Goal: Transaction & Acquisition: Purchase product/service

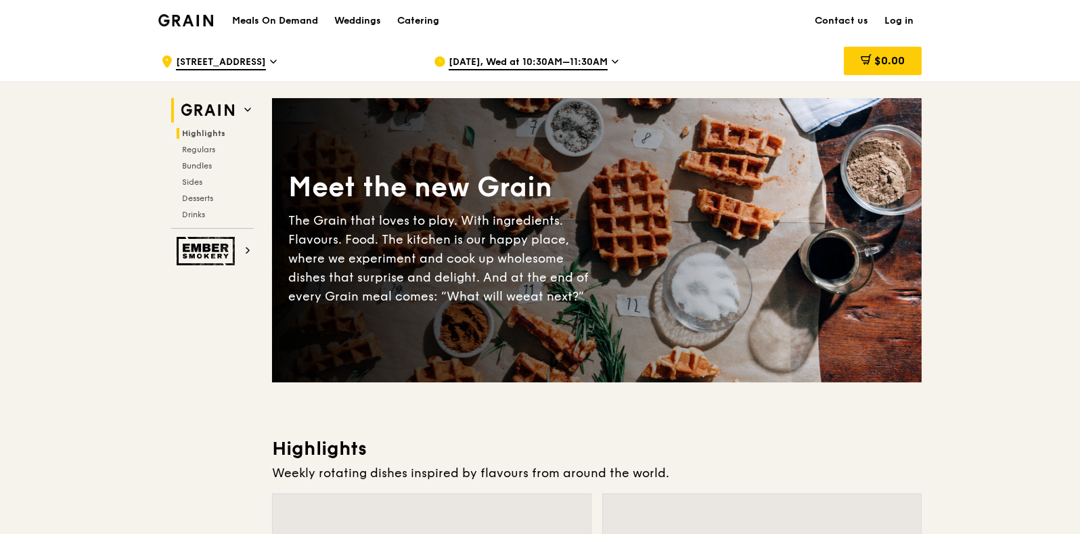
click at [213, 131] on span "Highlights" at bounding box center [203, 133] width 43 height 9
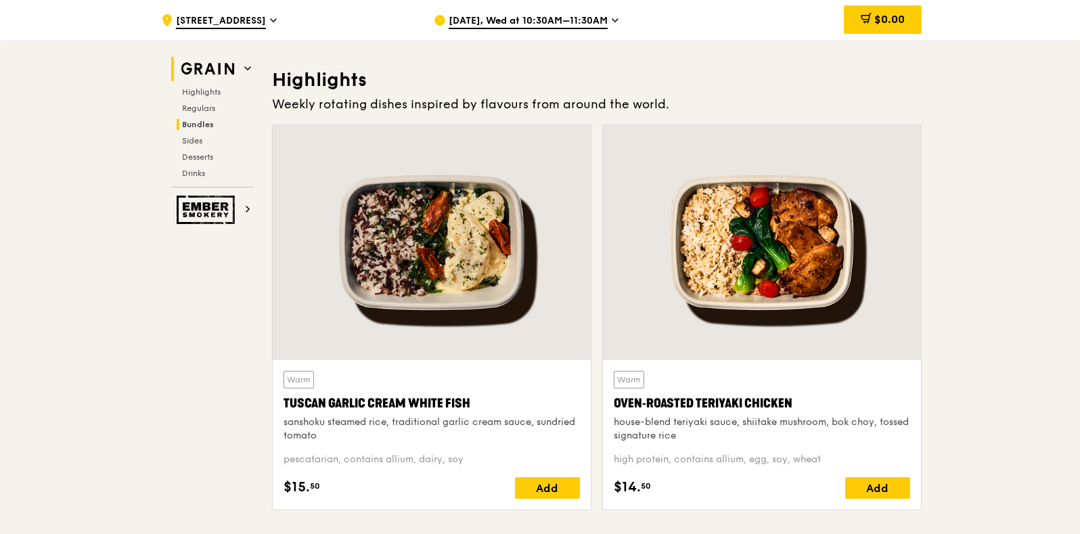
scroll to position [382, 0]
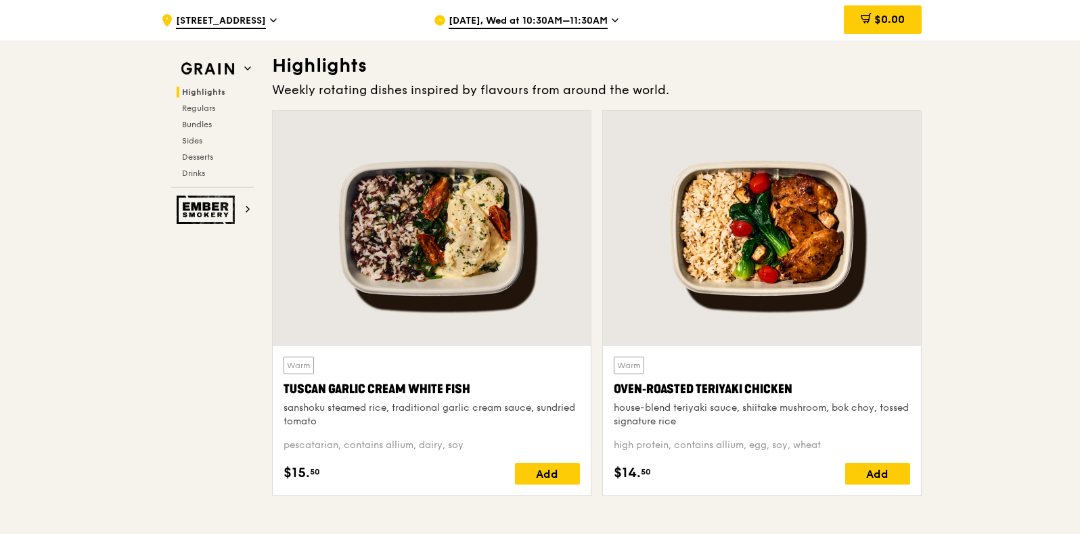
drag, startPoint x: 205, startPoint y: 110, endPoint x: 520, endPoint y: 96, distance: 315.0
click at [531, 28] on div "[DATE], Wed at 10:30AM–11:30AM" at bounding box center [559, 20] width 251 height 41
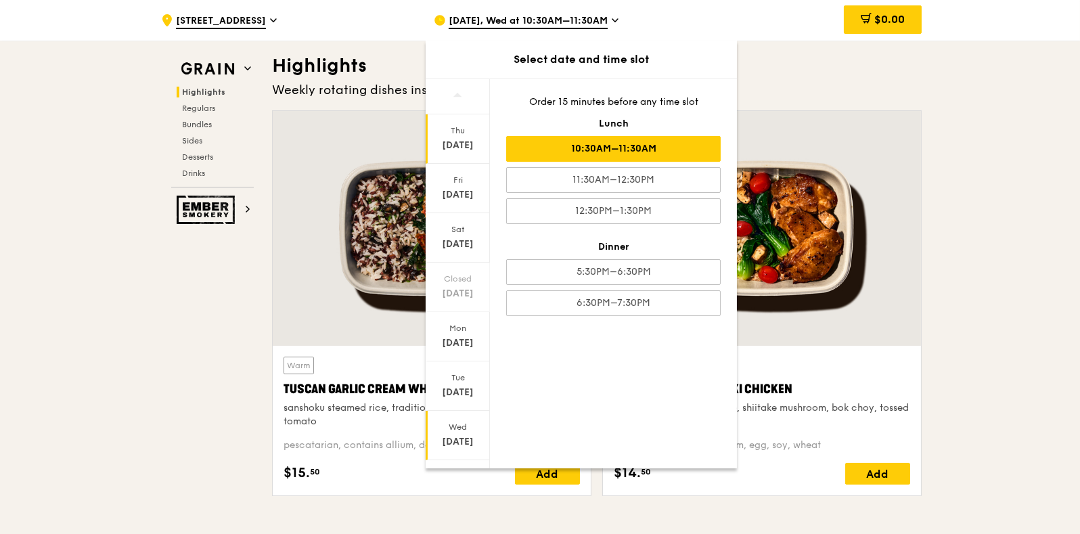
click at [466, 136] on div "[DATE]" at bounding box center [458, 138] width 64 height 49
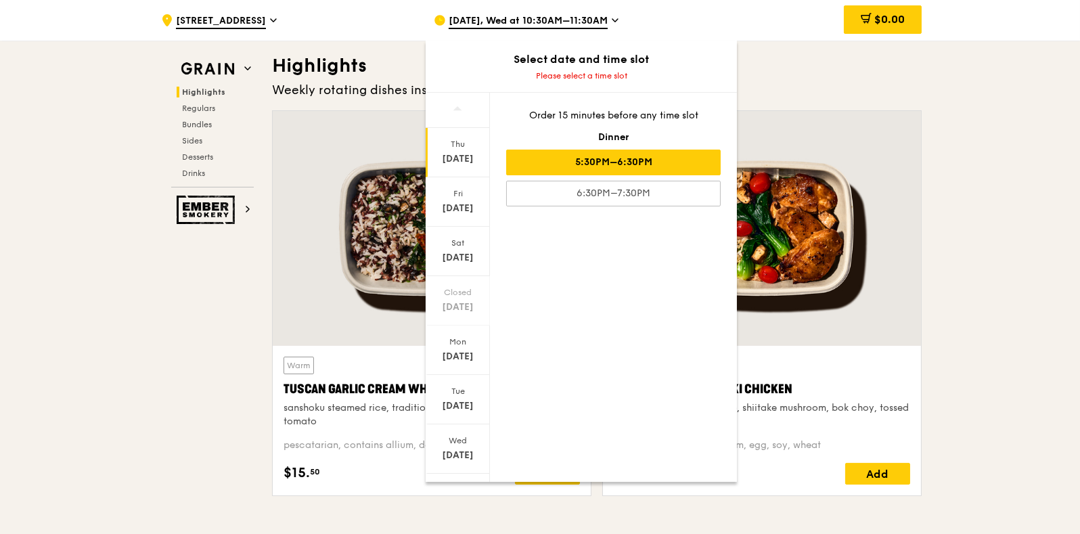
click at [589, 153] on div "5:30PM–6:30PM" at bounding box center [613, 163] width 215 height 26
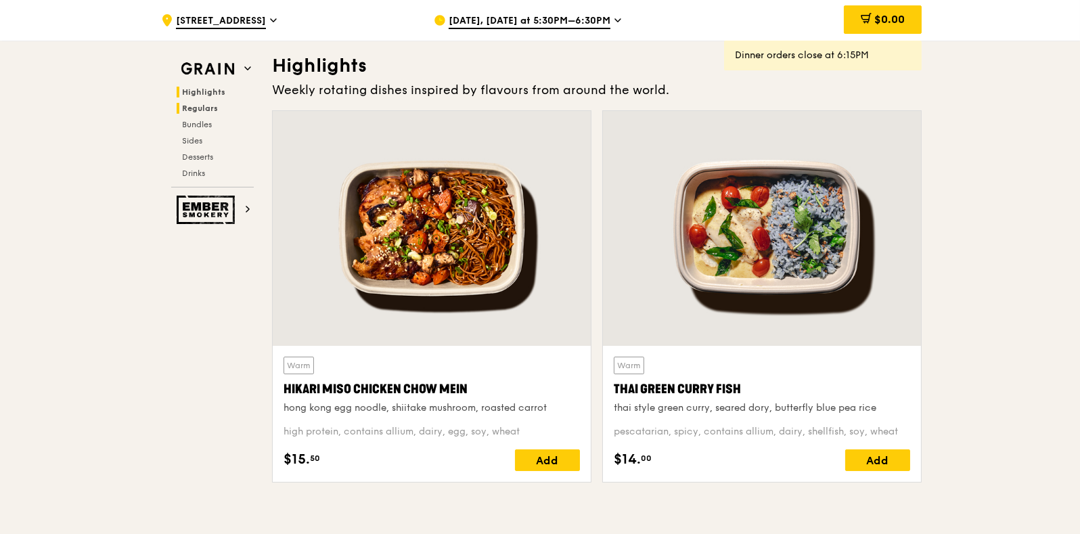
click at [203, 107] on span "Regulars" at bounding box center [200, 108] width 36 height 9
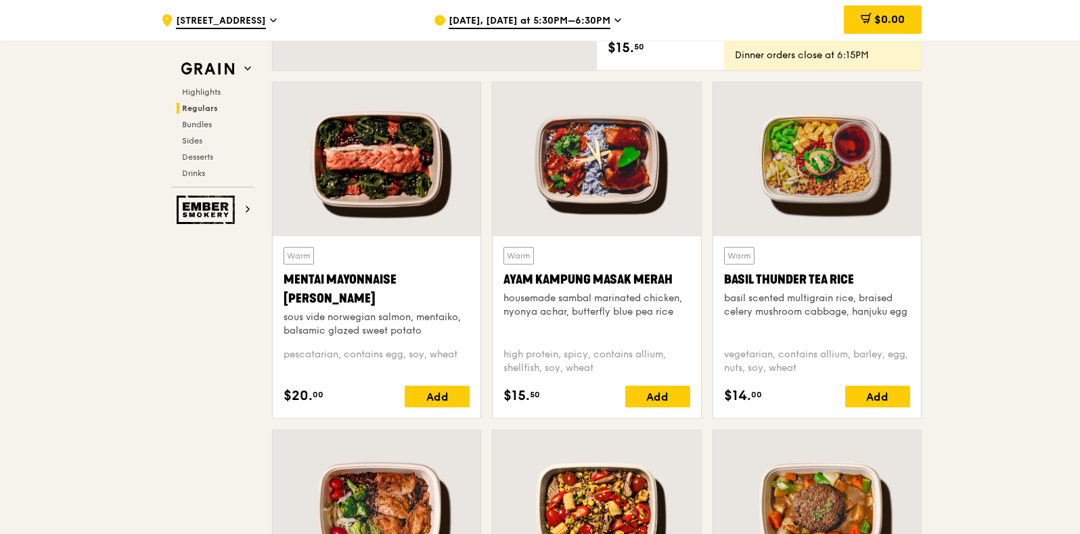
scroll to position [1206, 0]
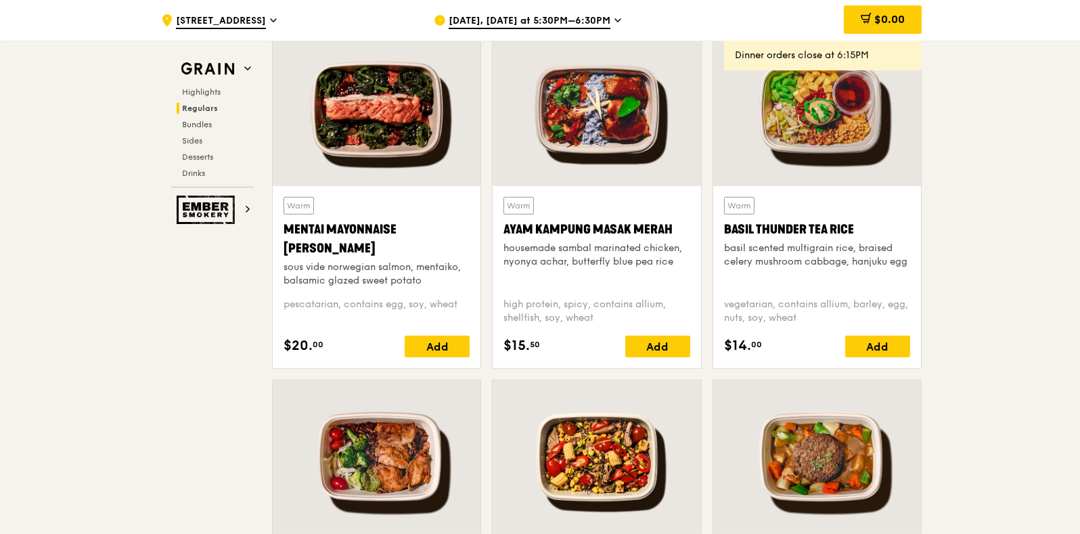
click at [388, 498] on div at bounding box center [377, 457] width 208 height 154
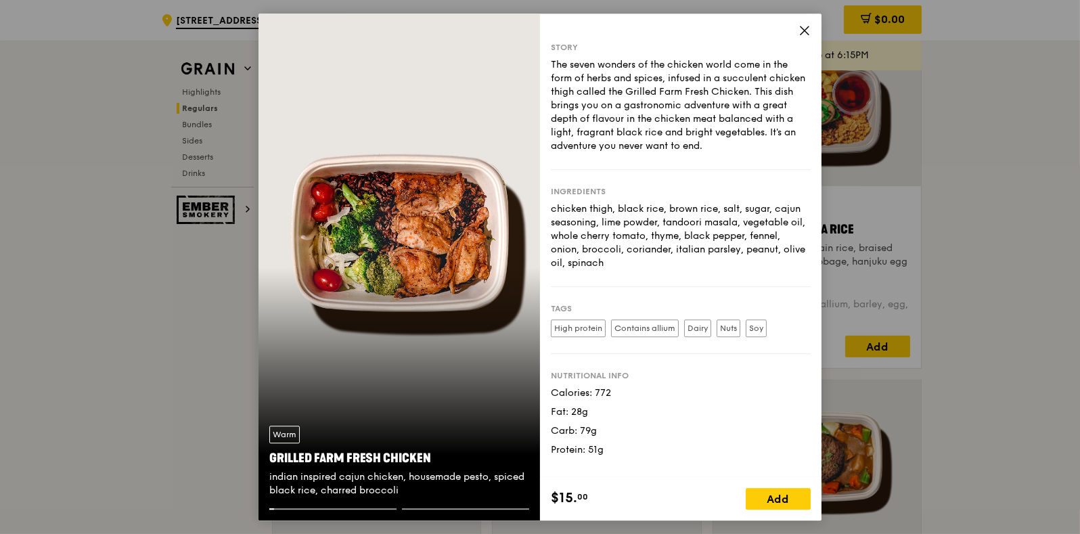
click at [528, 264] on div "Warm Grilled Farm Fresh Chicken indian inspired cajun chicken, housemade pesto,…" at bounding box center [400, 268] width 282 height 508
